Goal: Task Accomplishment & Management: Manage account settings

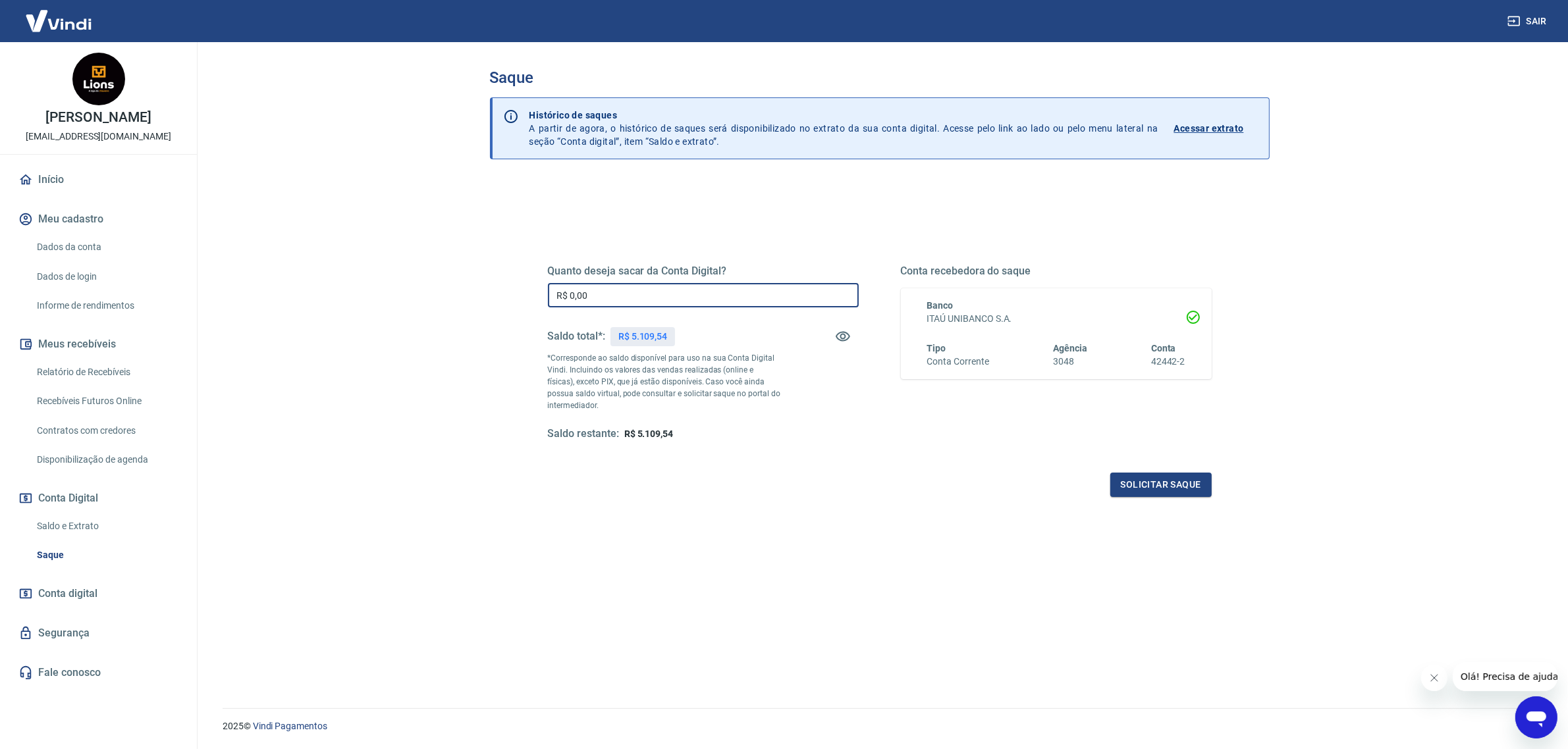
drag, startPoint x: 730, startPoint y: 301, endPoint x: 479, endPoint y: 299, distance: 251.0
click at [479, 299] on div "Saque Histórico de saques A partir de agora, o histórico de saques será disponi…" at bounding box center [879, 367] width 811 height 650
type input "R$ 5.000,00"
click at [1167, 485] on button "Solicitar saque" at bounding box center [1161, 485] width 101 height 24
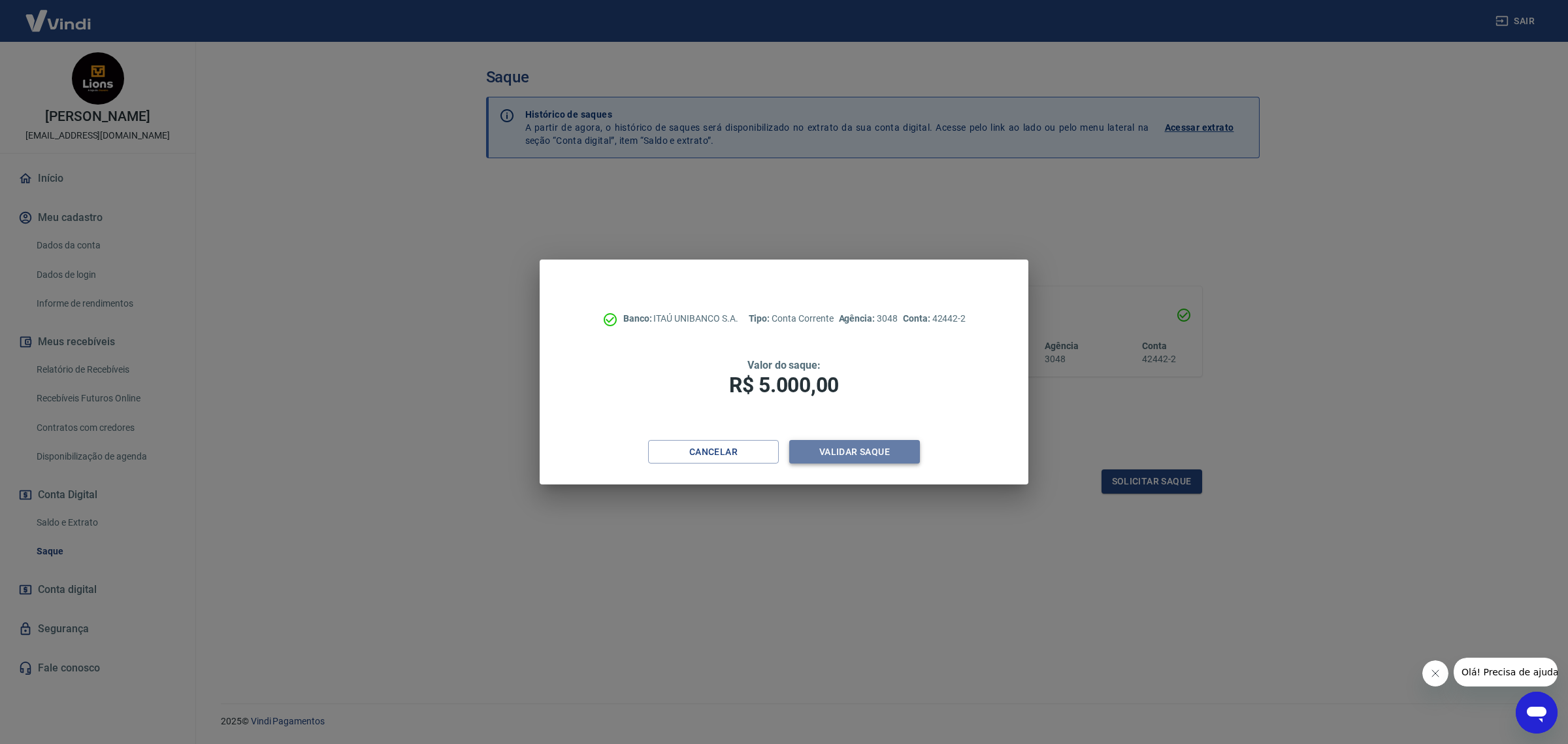
click at [843, 445] on button "Validar saque" at bounding box center [855, 452] width 131 height 24
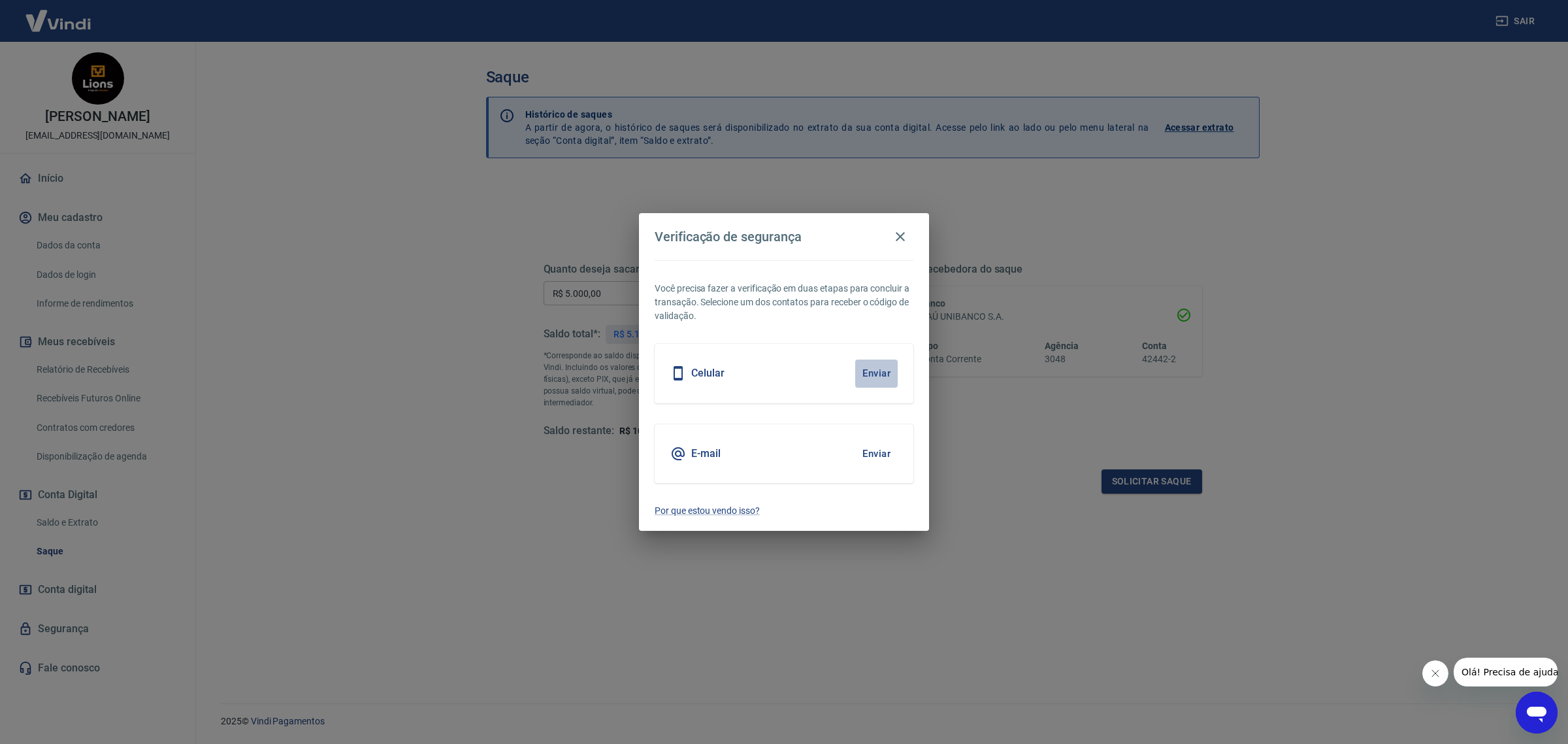
click at [880, 361] on button "Enviar" at bounding box center [876, 373] width 42 height 28
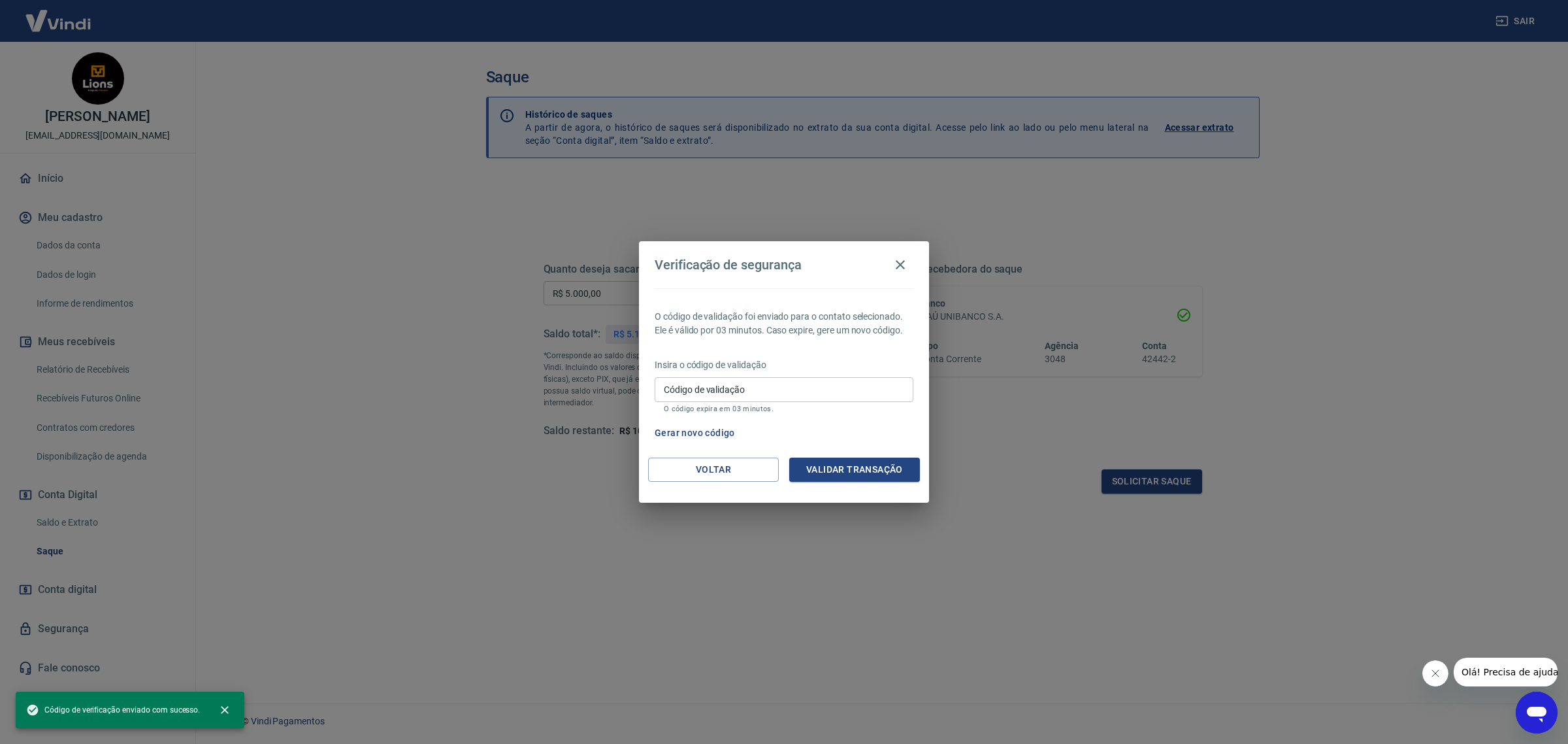
click at [824, 400] on input "Código de validação" at bounding box center [784, 390] width 259 height 24
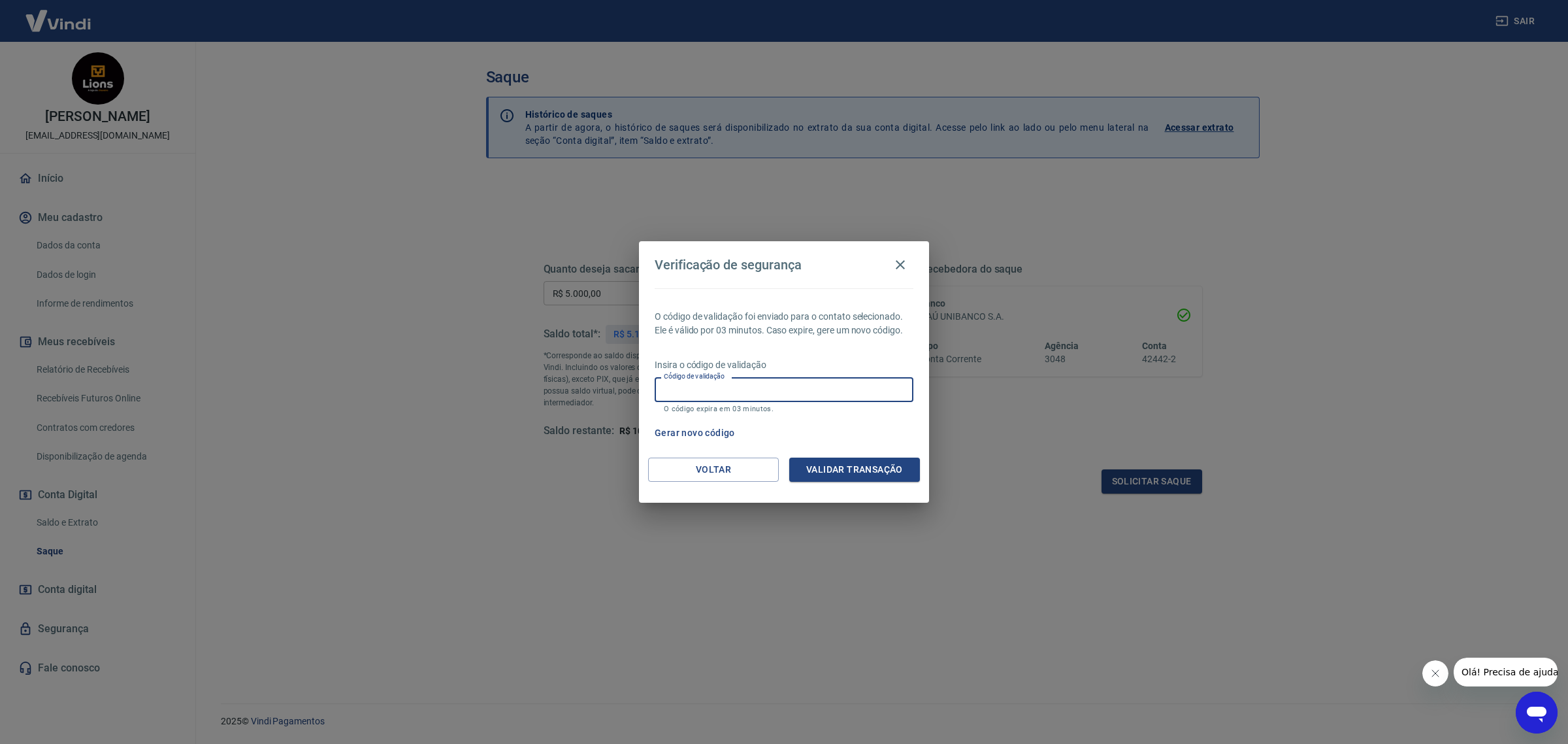
click at [694, 394] on input "Código de validação" at bounding box center [784, 390] width 259 height 24
drag, startPoint x: 723, startPoint y: 443, endPoint x: 819, endPoint y: 397, distance: 106.5
click at [819, 397] on div "O código de validação foi enviado para o contato selecionado. Ele é válido por …" at bounding box center [784, 373] width 290 height 169
drag, startPoint x: 775, startPoint y: 413, endPoint x: 661, endPoint y: 408, distance: 114.1
click at [661, 408] on div "Insira o código de validação Código de validação Código de validação O código e…" at bounding box center [784, 387] width 259 height 57
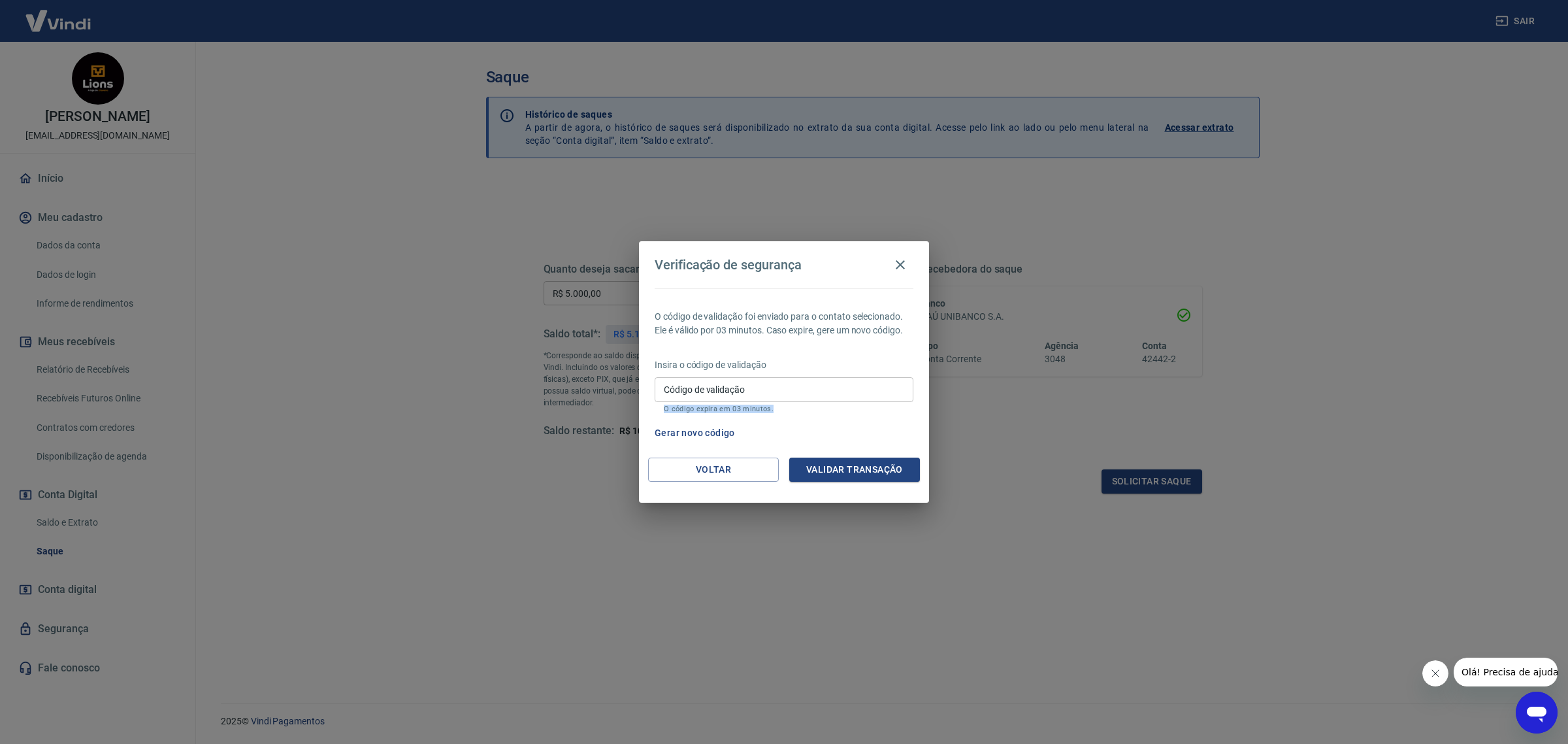
click at [664, 409] on div "Código de validação Código de validação O código expira em 03 minutos." at bounding box center [784, 395] width 259 height 35
click at [686, 396] on input "Código de validação" at bounding box center [784, 390] width 259 height 24
click at [710, 474] on button "Voltar" at bounding box center [713, 470] width 131 height 24
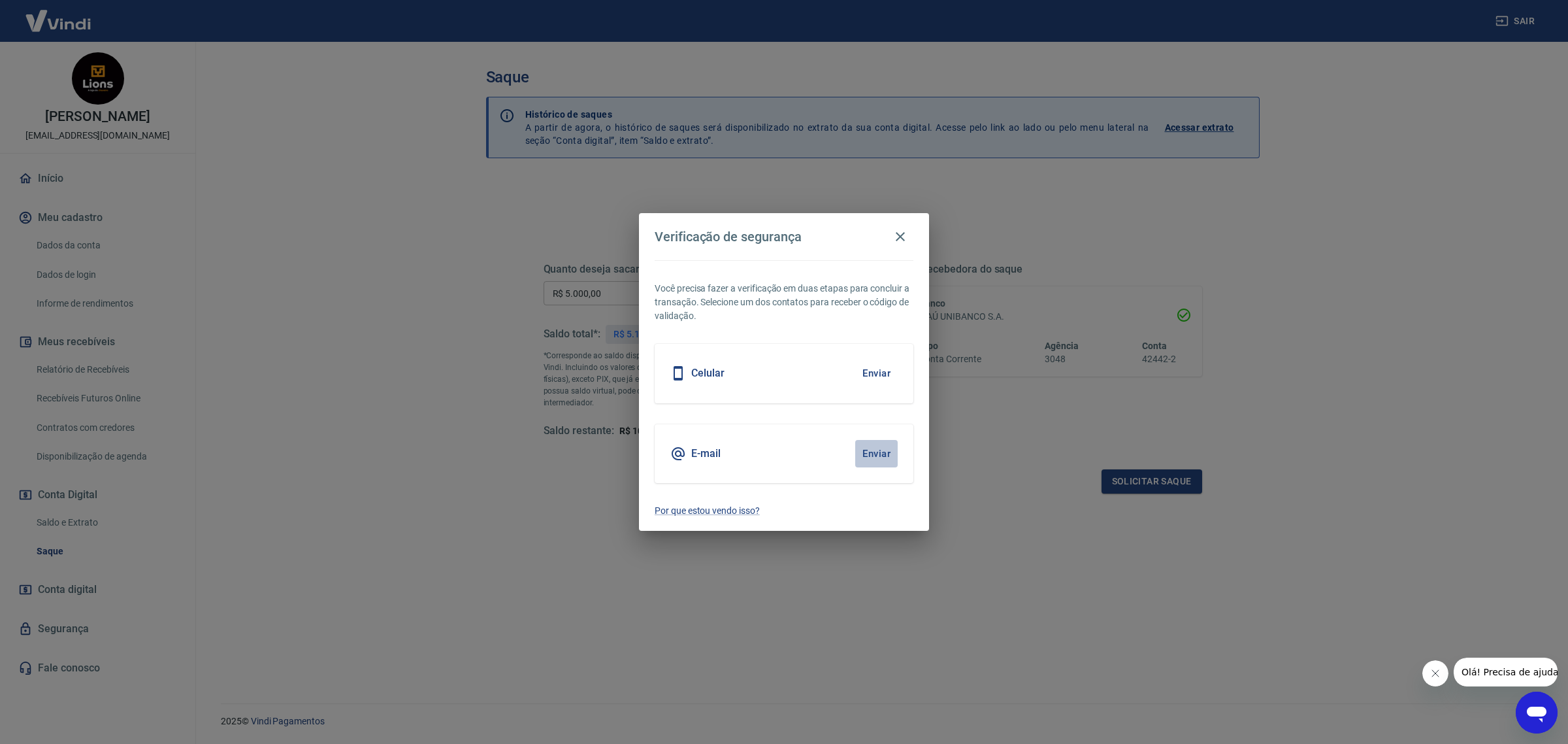
click at [872, 448] on button "Enviar" at bounding box center [876, 454] width 42 height 28
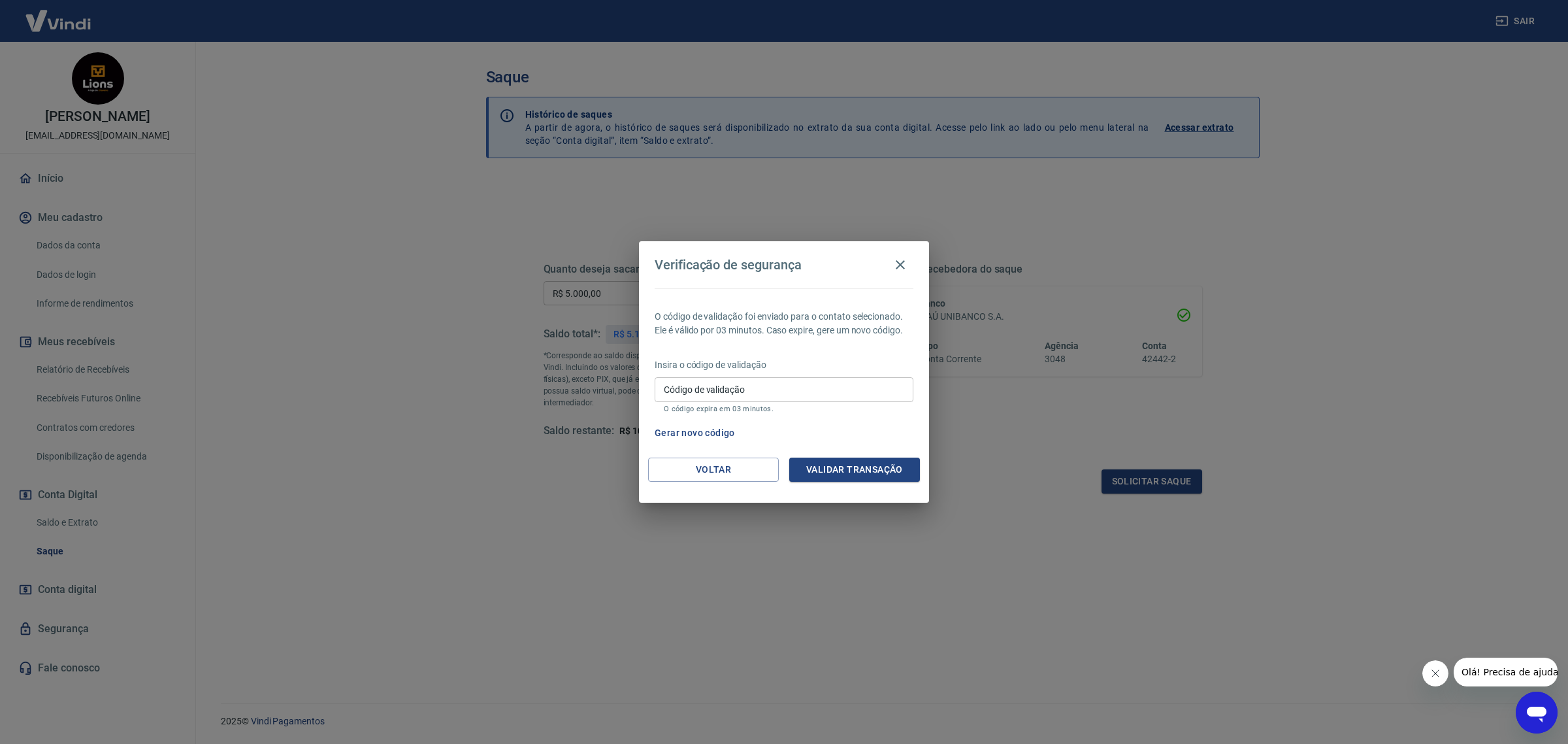
click at [779, 394] on input "Código de validação" at bounding box center [784, 390] width 259 height 24
click at [724, 462] on button "Voltar" at bounding box center [713, 470] width 131 height 24
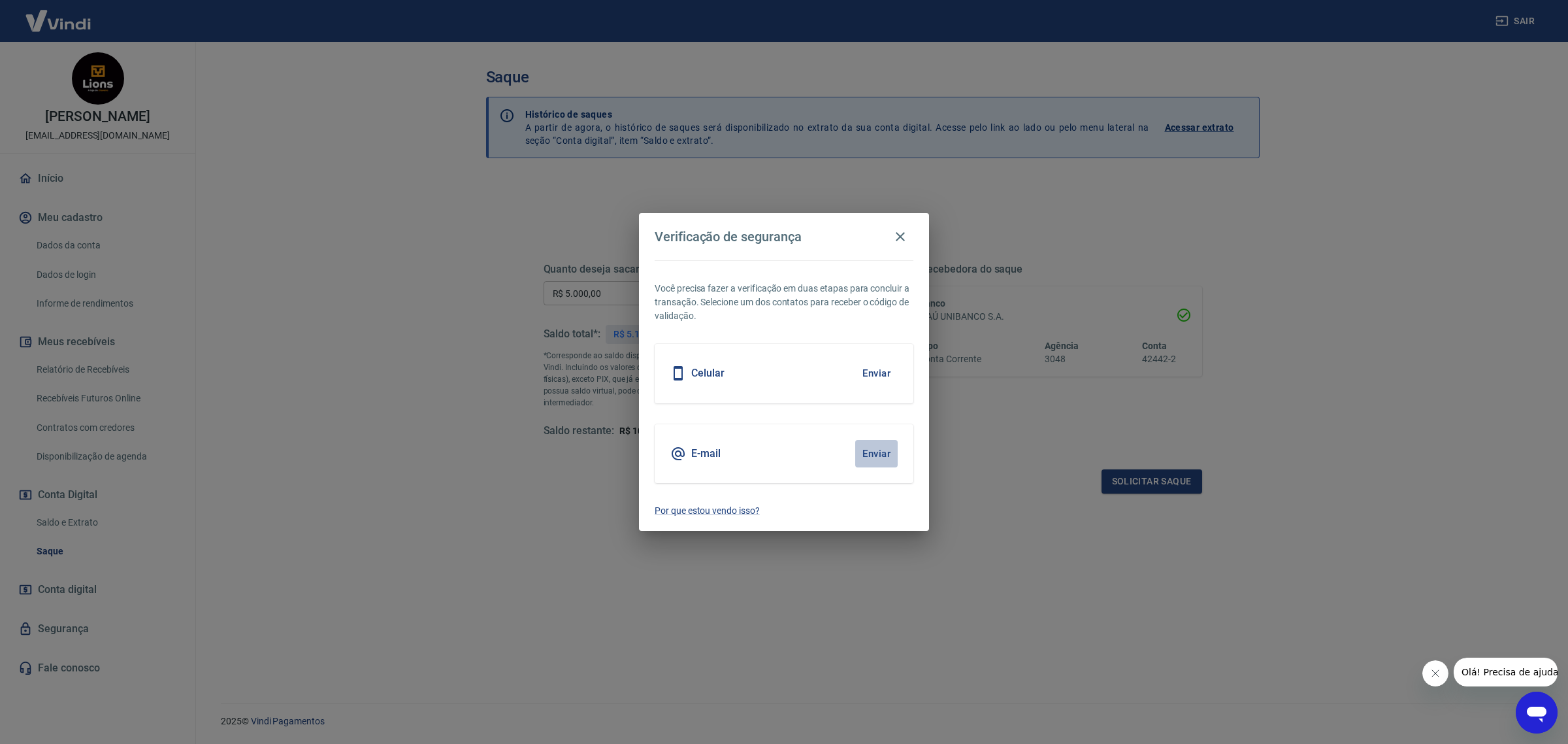
click at [890, 456] on button "Enviar" at bounding box center [876, 454] width 42 height 28
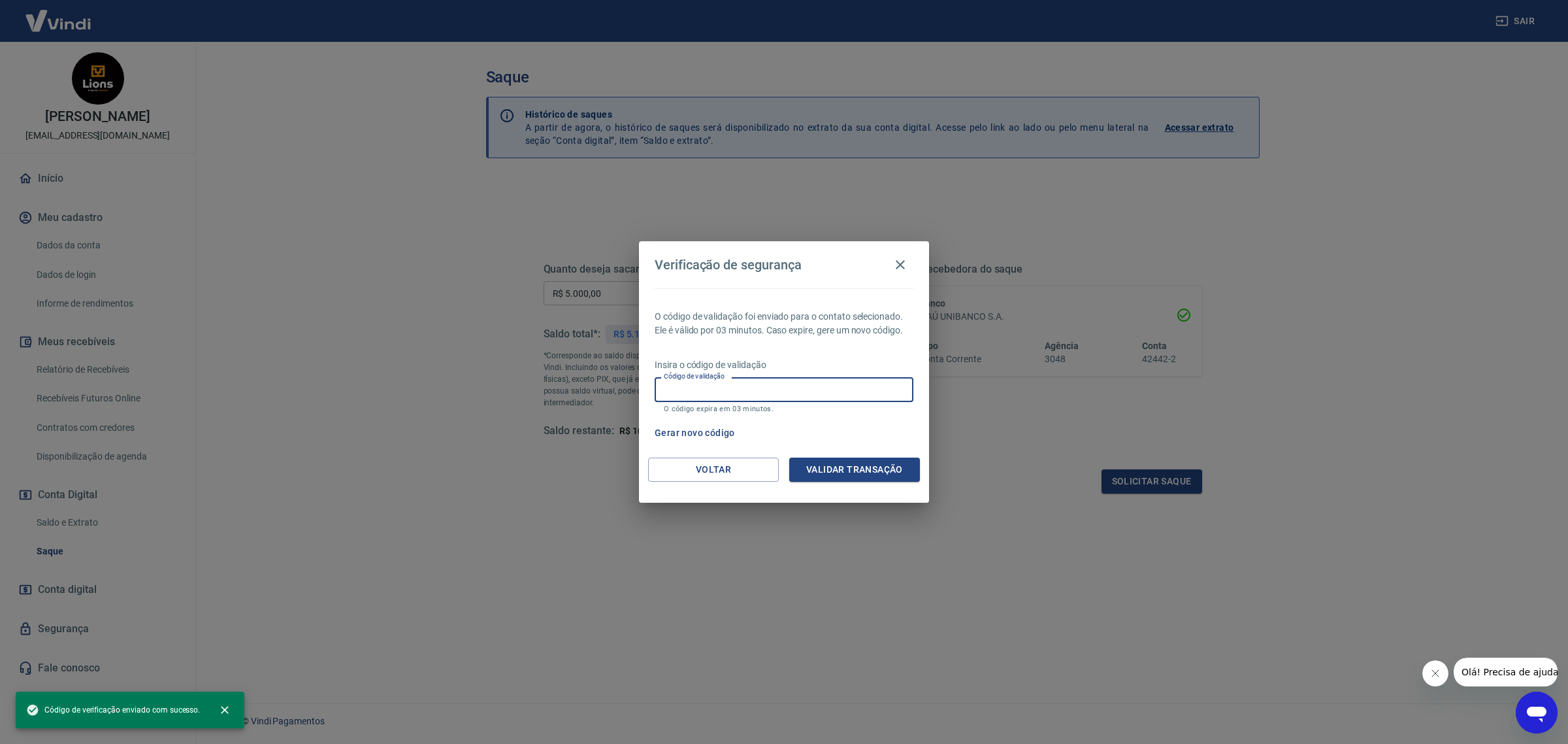
click at [853, 390] on input "Código de validação" at bounding box center [784, 390] width 259 height 24
paste input "868580"
click at [818, 469] on button "Validar transação" at bounding box center [855, 470] width 131 height 24
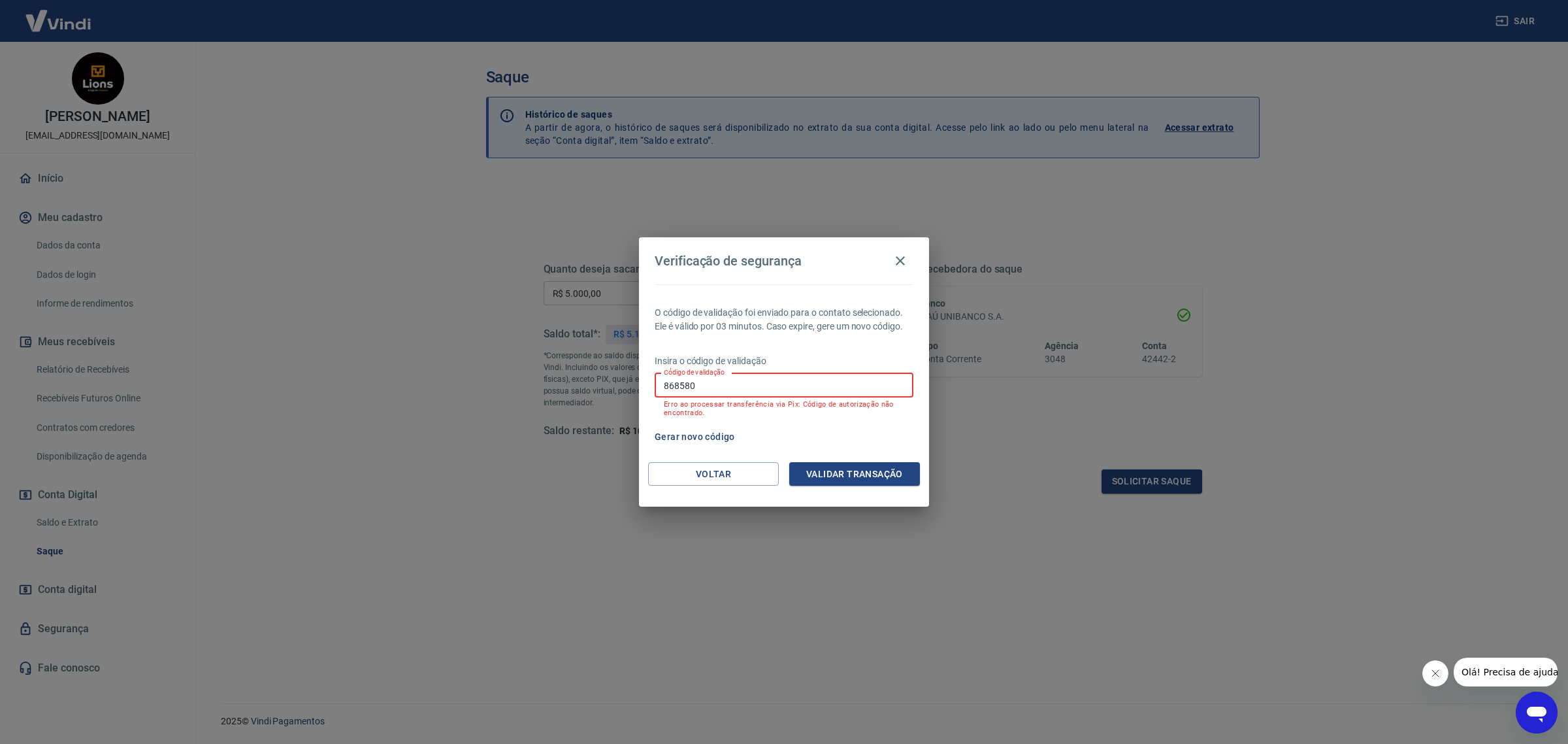
drag, startPoint x: 711, startPoint y: 387, endPoint x: 612, endPoint y: 388, distance: 99.0
click at [612, 388] on div "Verificação de segurança O código de validação foi enviado para o contato selec…" at bounding box center [784, 372] width 1568 height 744
paste input "218229"
type input "218229"
click at [808, 466] on button "Validar transação" at bounding box center [855, 474] width 131 height 24
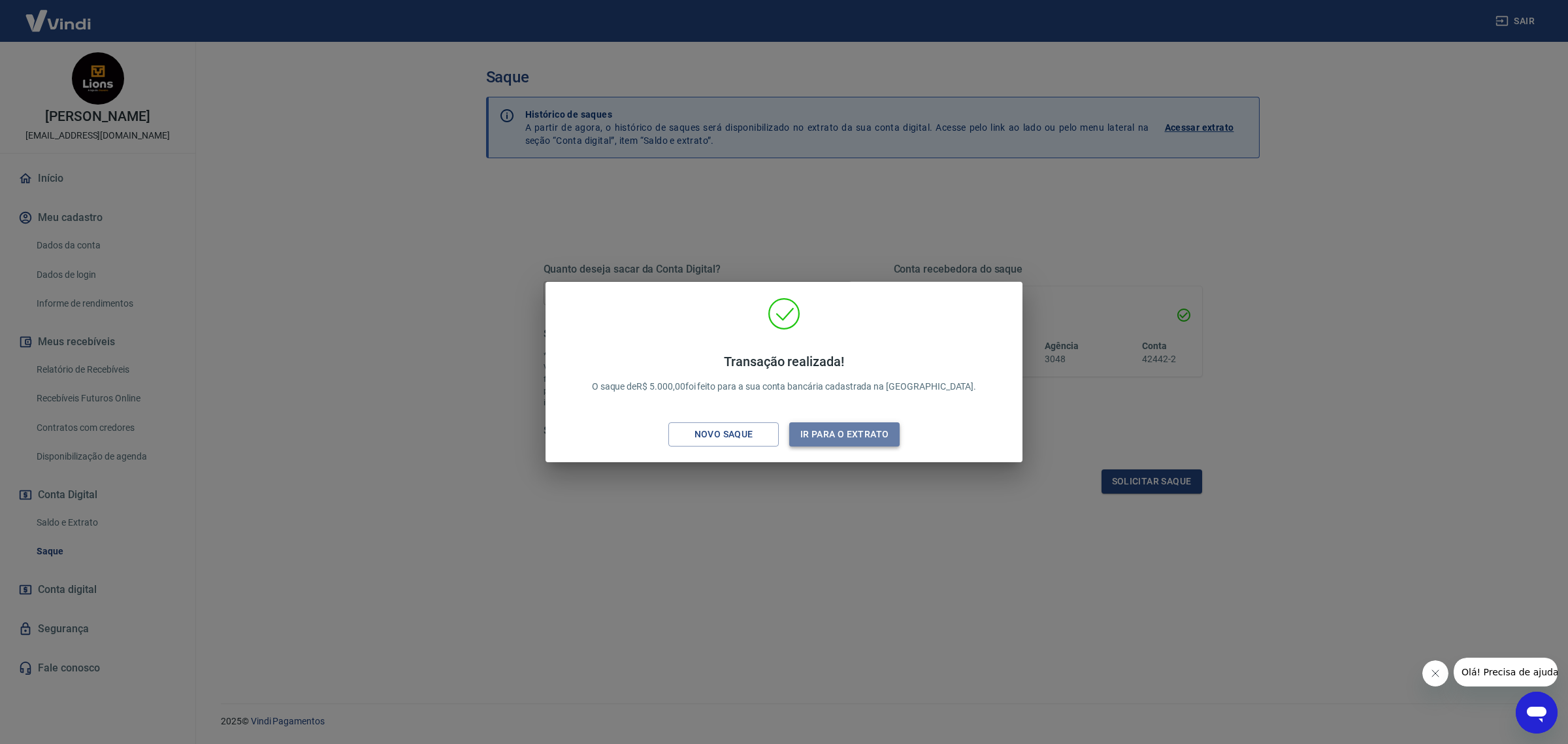
click at [819, 437] on button "Ir para o extrato" at bounding box center [845, 435] width 110 height 24
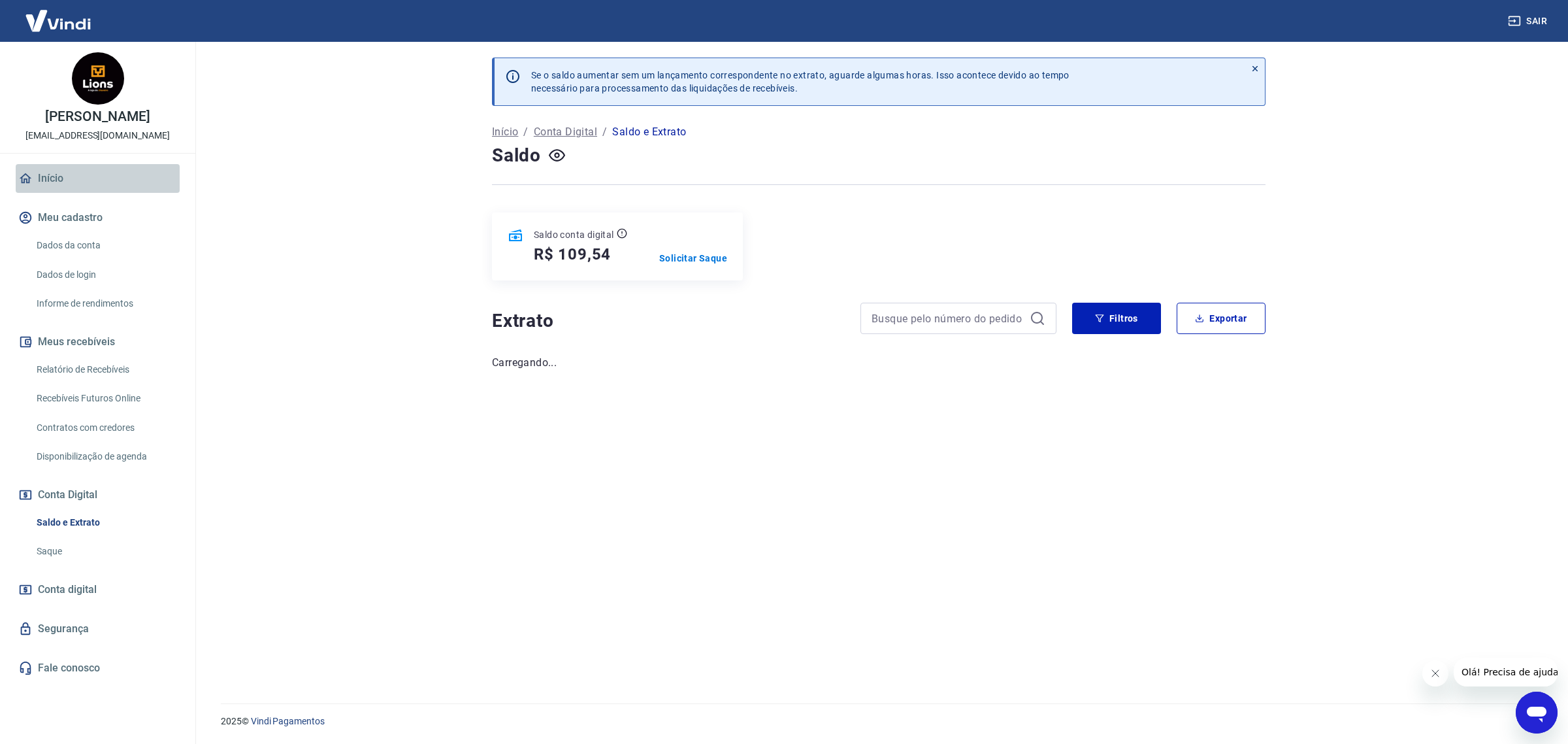
click at [80, 175] on link "Início" at bounding box center [97, 178] width 164 height 29
